Goal: Check status: Check status

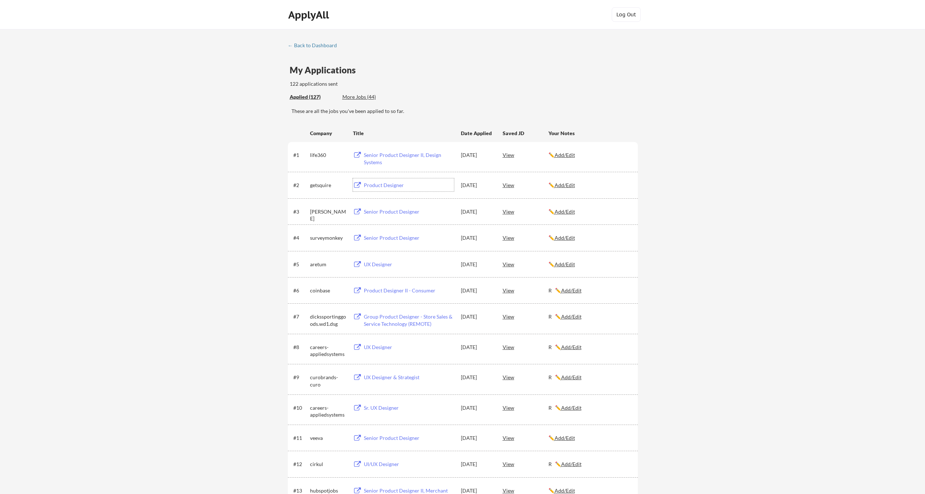
click at [510, 155] on div "View" at bounding box center [525, 154] width 46 height 13
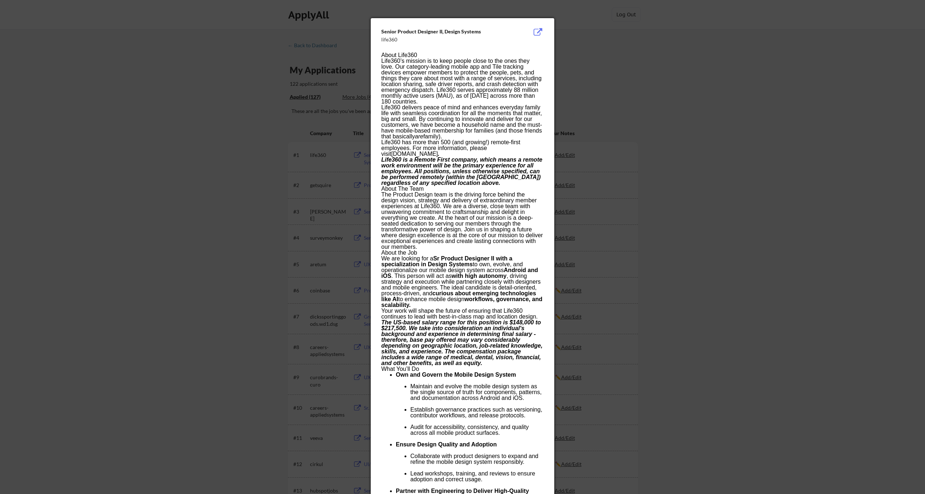
click at [631, 42] on div at bounding box center [462, 247] width 925 height 494
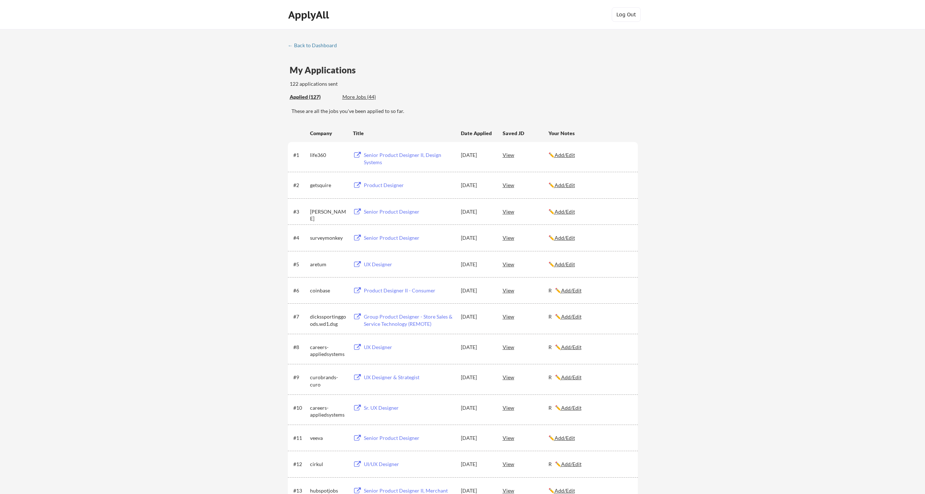
click at [311, 17] on div "ApplyAll" at bounding box center [309, 15] width 43 height 12
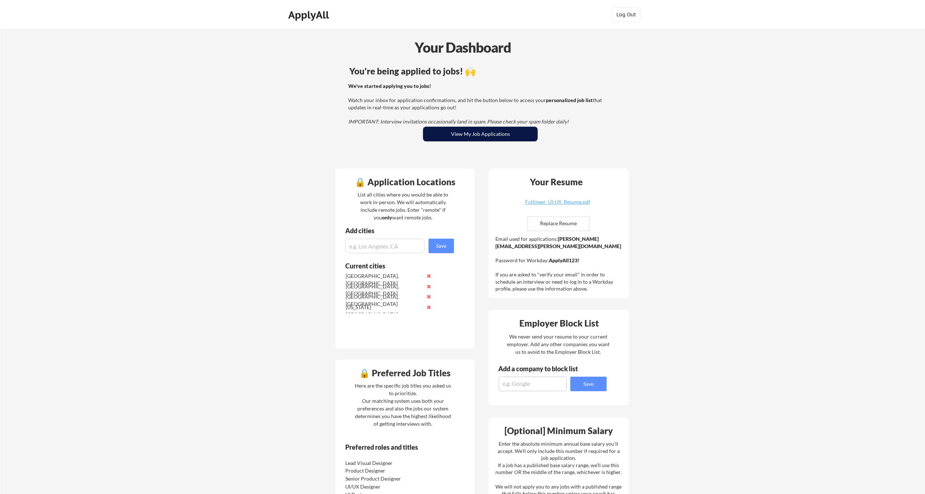
click at [483, 138] on button "View My Job Applications" at bounding box center [480, 134] width 114 height 15
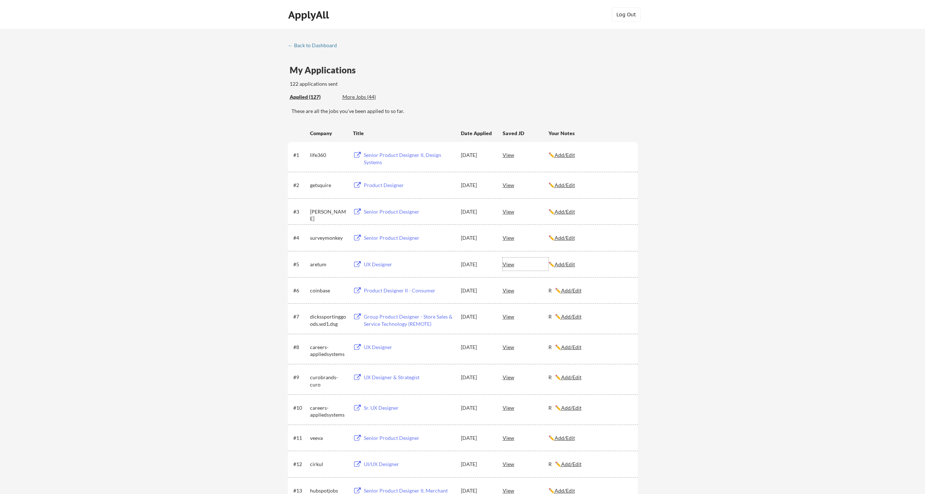
click at [511, 266] on div "View" at bounding box center [525, 264] width 46 height 13
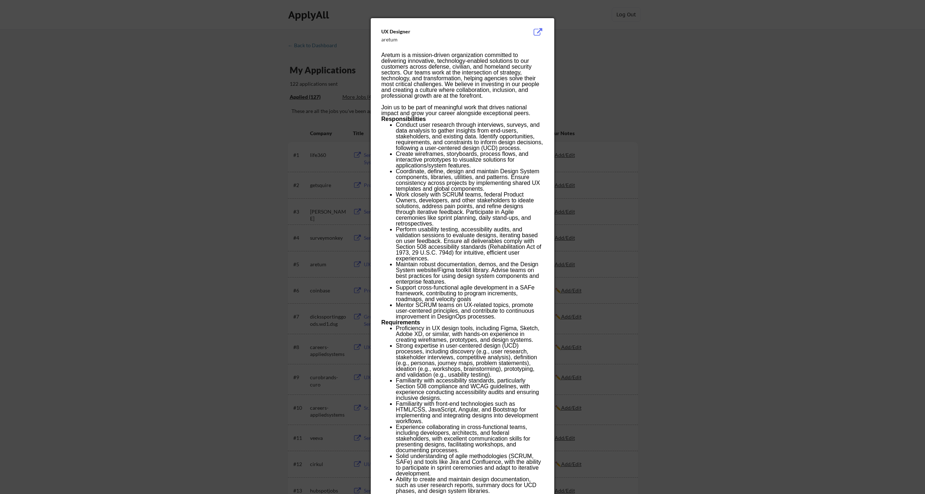
click at [584, 56] on div at bounding box center [462, 247] width 925 height 494
